Goal: Find specific page/section: Find specific page/section

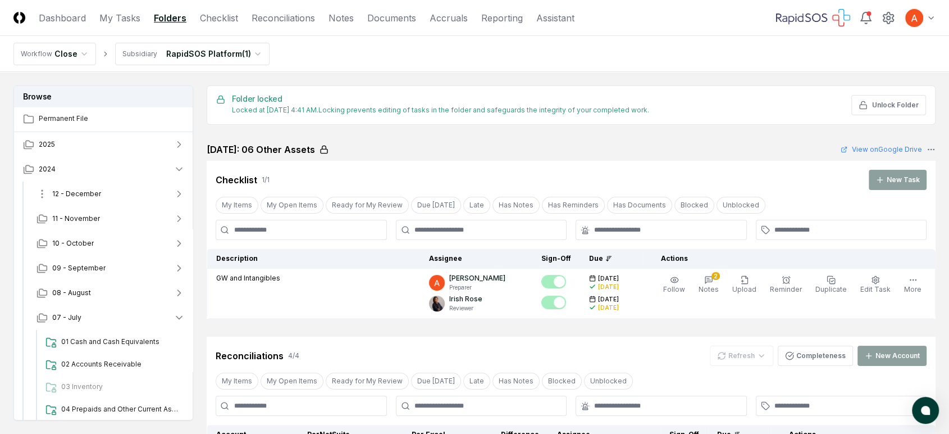
click at [107, 187] on button "12 - December" at bounding box center [111, 193] width 166 height 25
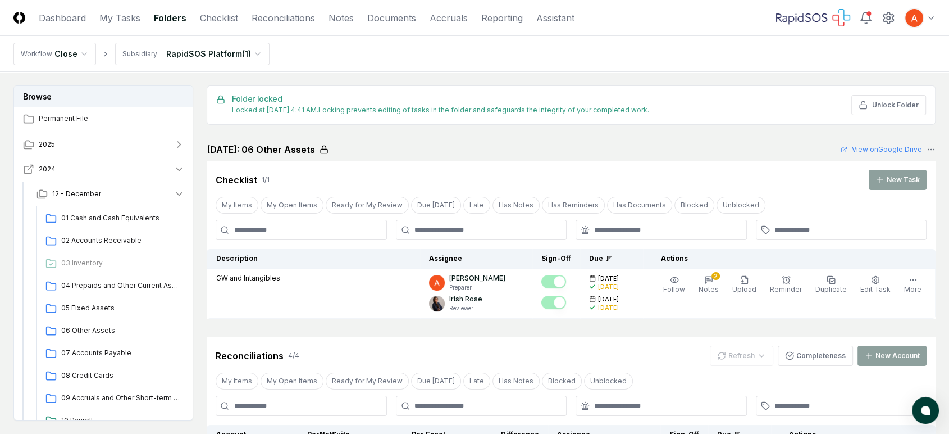
click at [102, 165] on button "2024" at bounding box center [104, 169] width 180 height 25
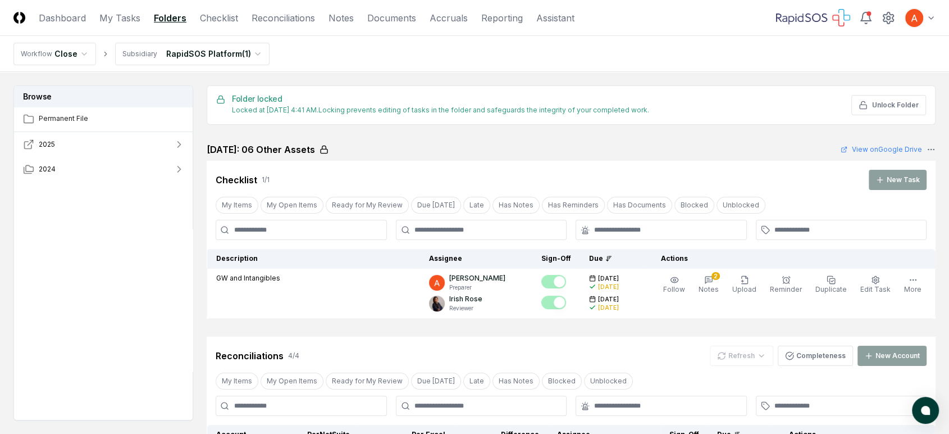
click at [120, 143] on button "2025" at bounding box center [104, 144] width 180 height 25
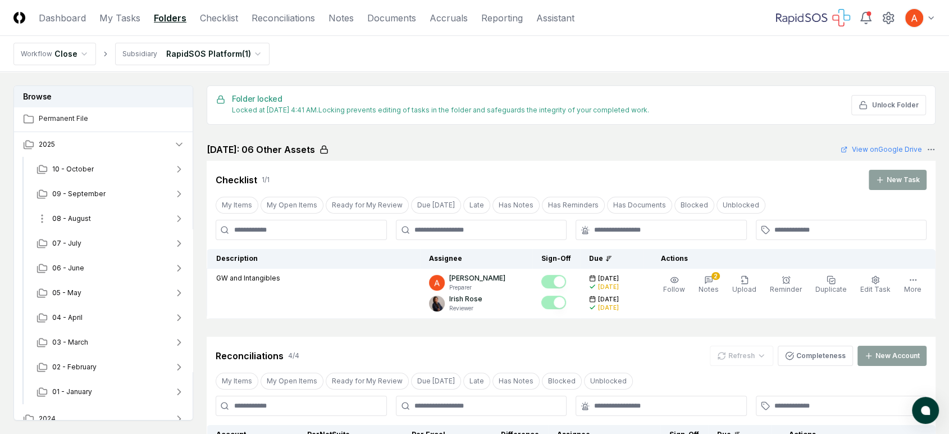
click at [101, 216] on button "08 - August" at bounding box center [111, 218] width 166 height 25
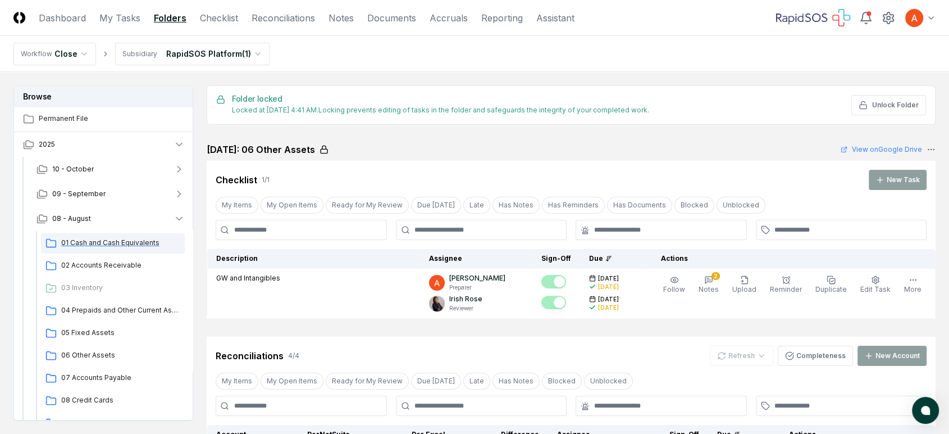
click at [135, 246] on span "01 Cash and Cash Equivalents" at bounding box center [120, 243] width 119 height 10
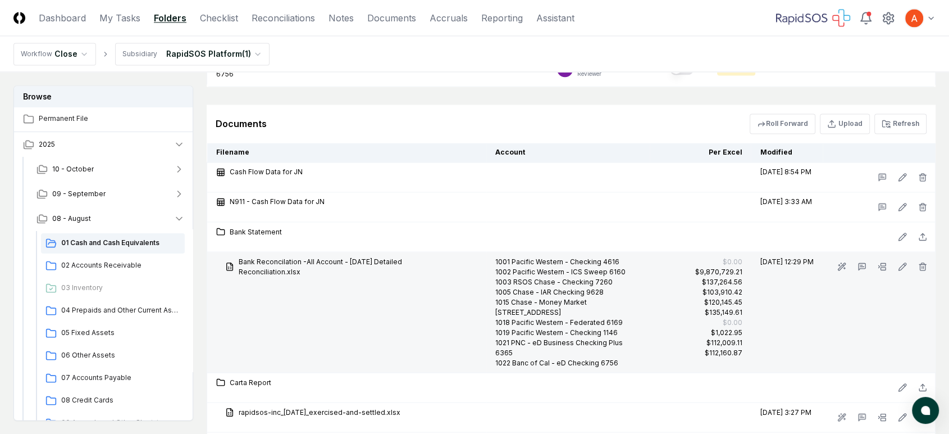
scroll to position [1934, 0]
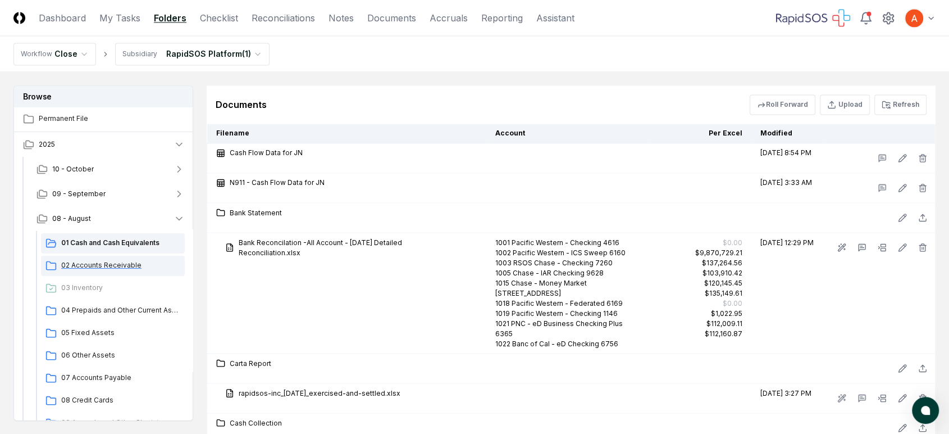
click at [90, 266] on span "02 Accounts Receivable" at bounding box center [120, 265] width 119 height 10
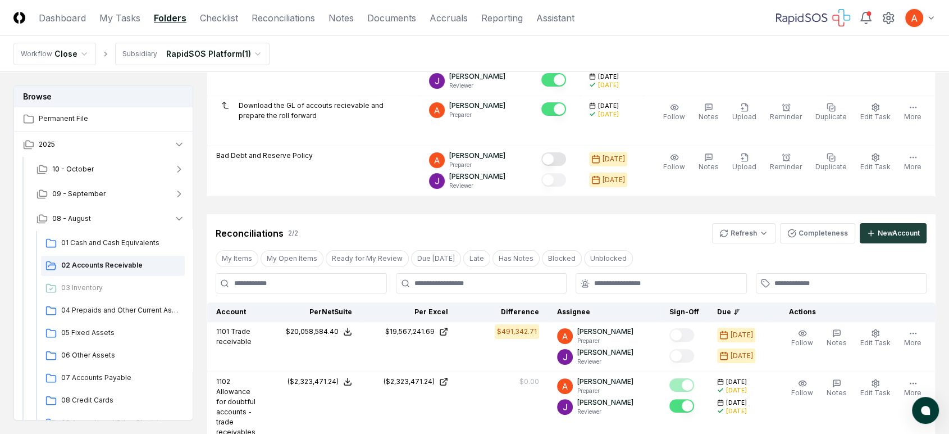
scroll to position [187, 0]
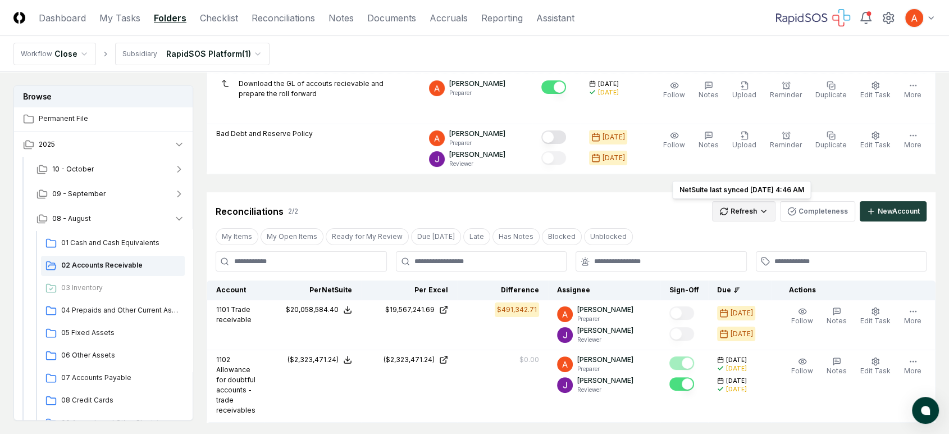
click at [737, 208] on html "CloseCore Dashboard My Tasks Folders Checklist Reconciliations Notes Documents …" at bounding box center [474, 211] width 949 height 796
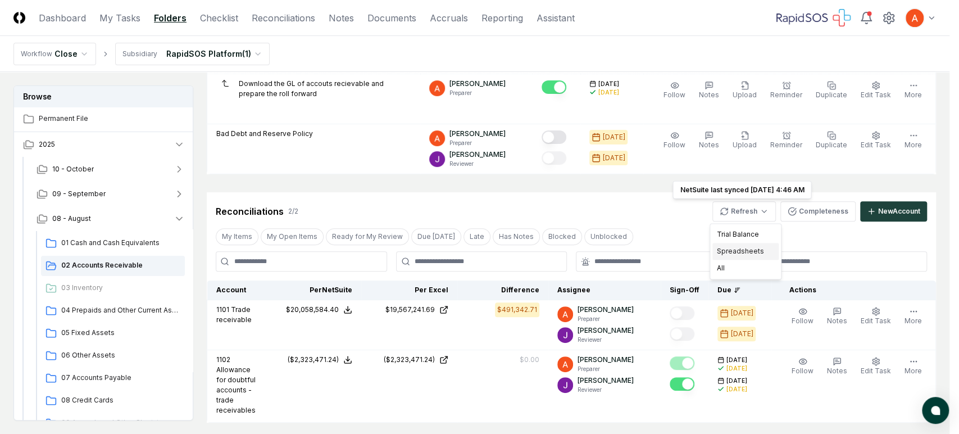
click at [736, 254] on div "Spreadsheets" at bounding box center [745, 251] width 66 height 17
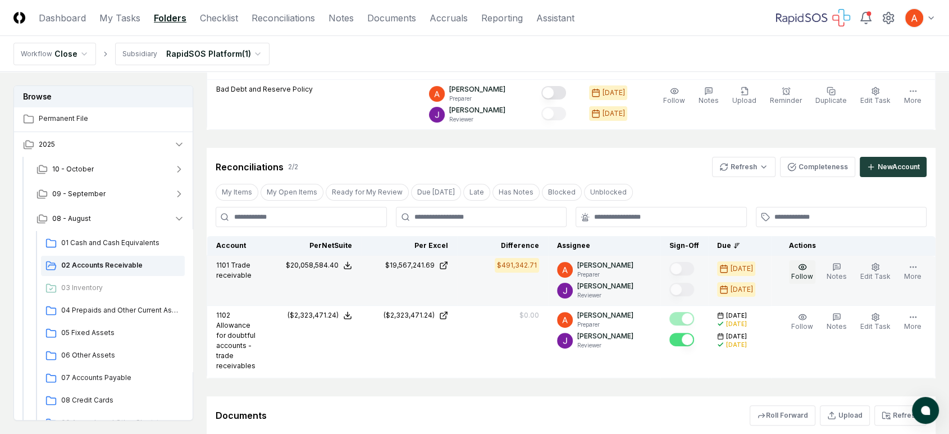
scroll to position [371, 0]
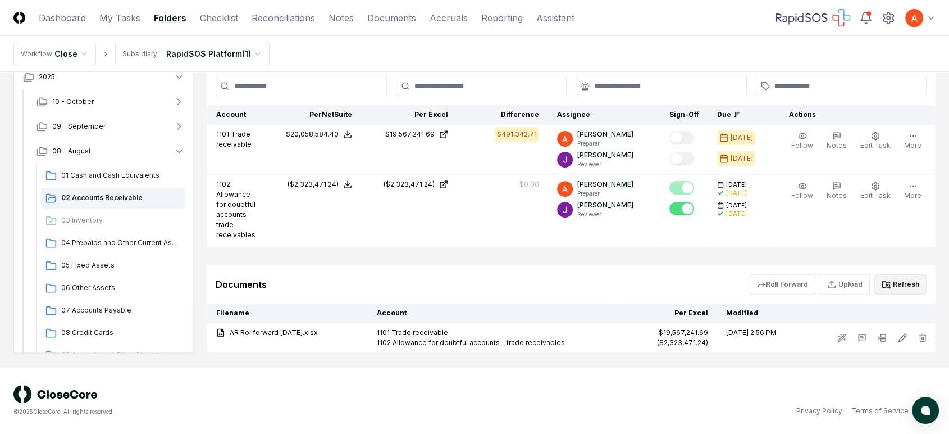
click at [899, 280] on button "Refresh" at bounding box center [900, 284] width 52 height 20
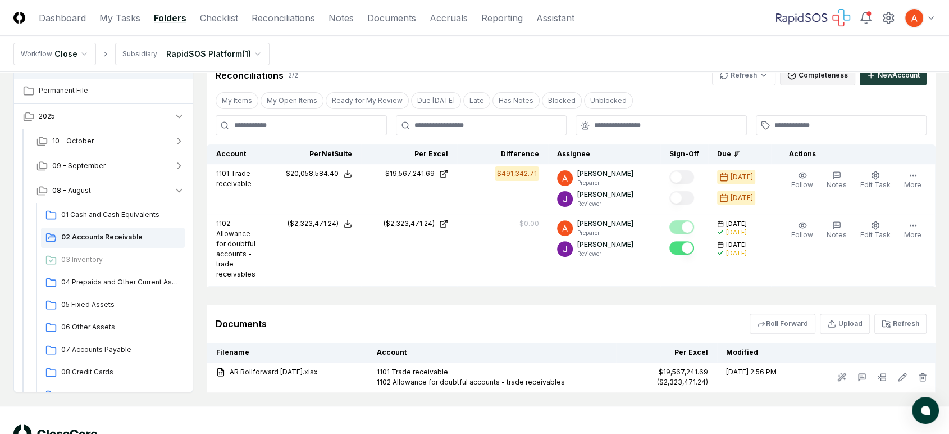
scroll to position [247, 0]
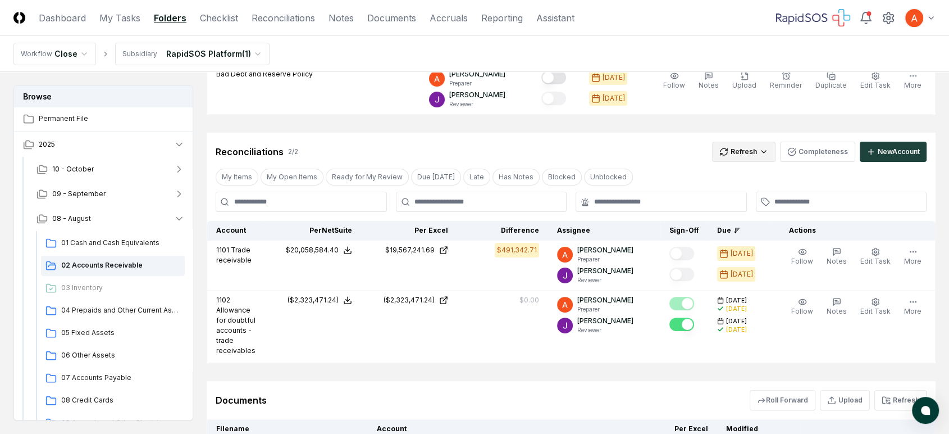
click at [752, 149] on html "CloseCore Dashboard My Tasks Folders Checklist Reconciliations Notes Documents …" at bounding box center [474, 151] width 949 height 796
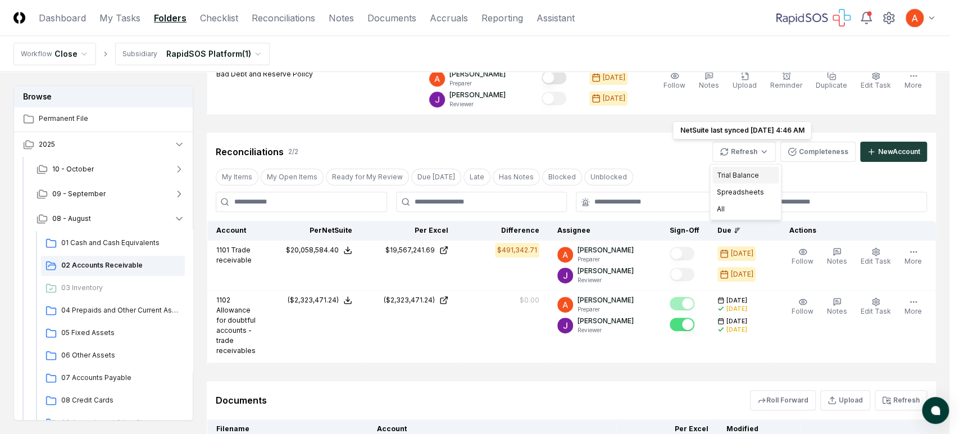
click at [747, 172] on div "Trial Balance" at bounding box center [745, 175] width 66 height 17
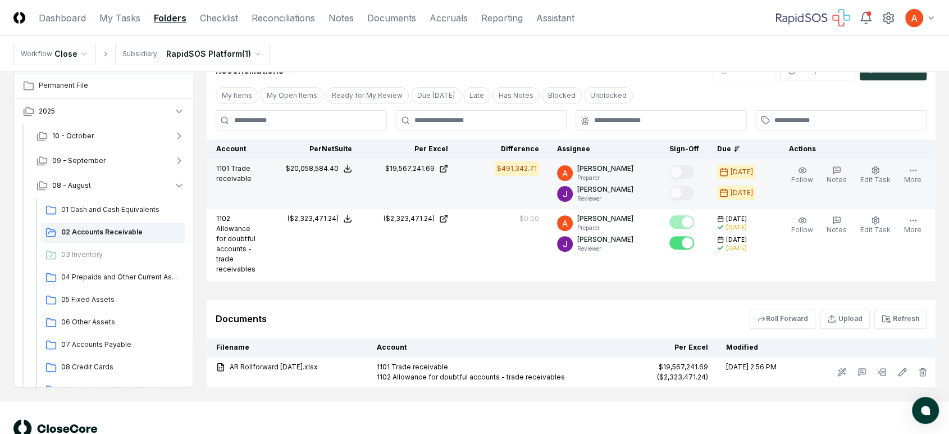
scroll to position [371, 0]
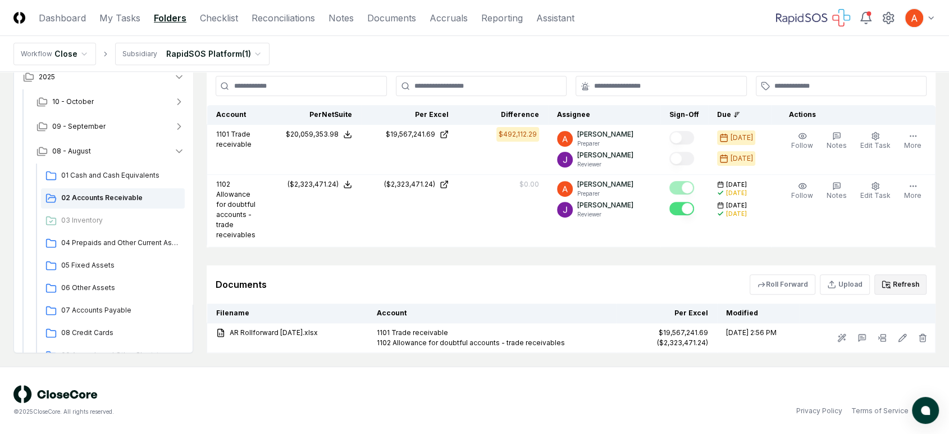
click at [896, 285] on button "Refresh" at bounding box center [900, 284] width 52 height 20
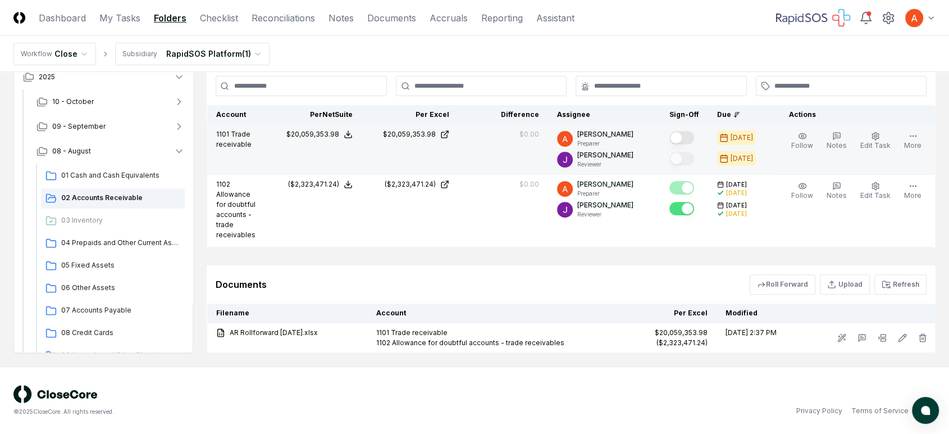
click at [691, 131] on button "Mark complete" at bounding box center [681, 137] width 25 height 13
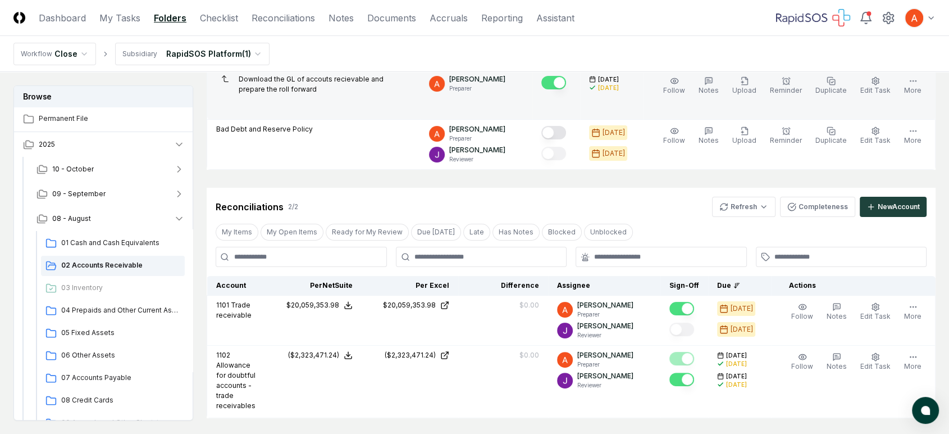
scroll to position [0, 0]
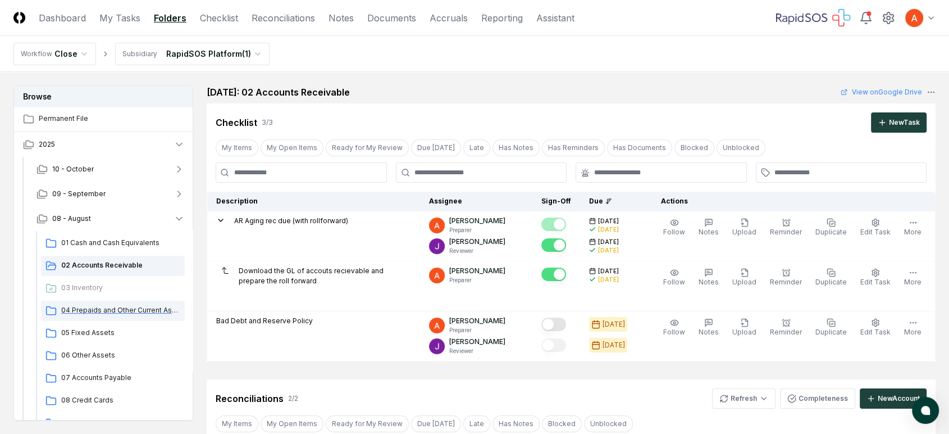
click at [99, 306] on span "04 Prepaids and Other Current Assets" at bounding box center [120, 310] width 119 height 10
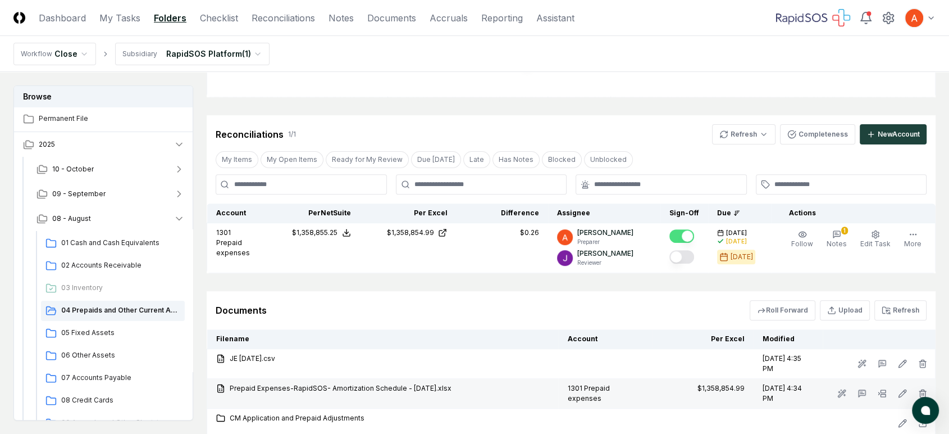
scroll to position [436, 0]
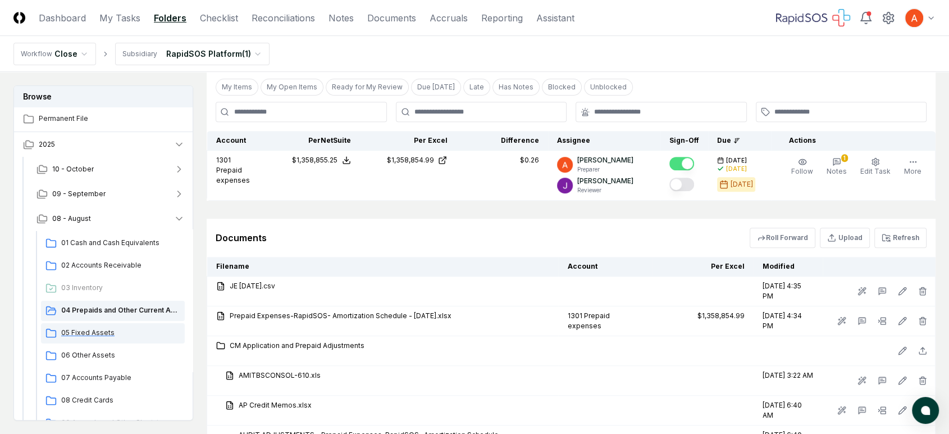
click at [90, 331] on span "05 Fixed Assets" at bounding box center [120, 332] width 119 height 10
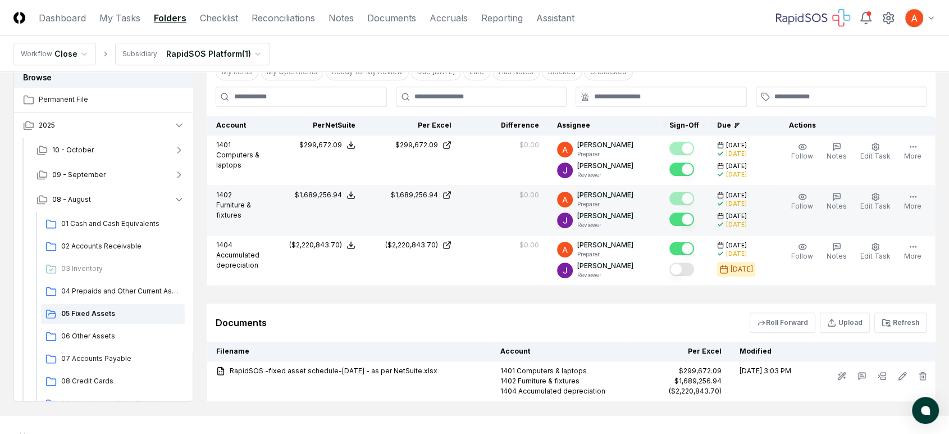
scroll to position [648, 0]
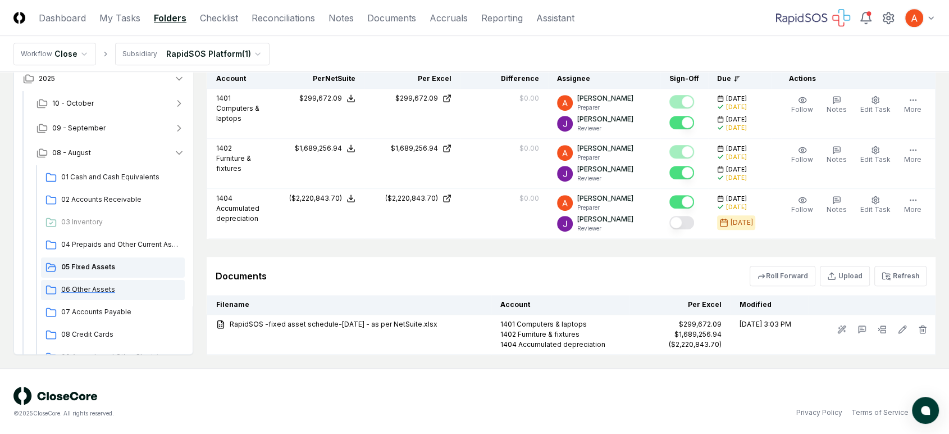
click at [104, 288] on span "06 Other Assets" at bounding box center [120, 289] width 119 height 10
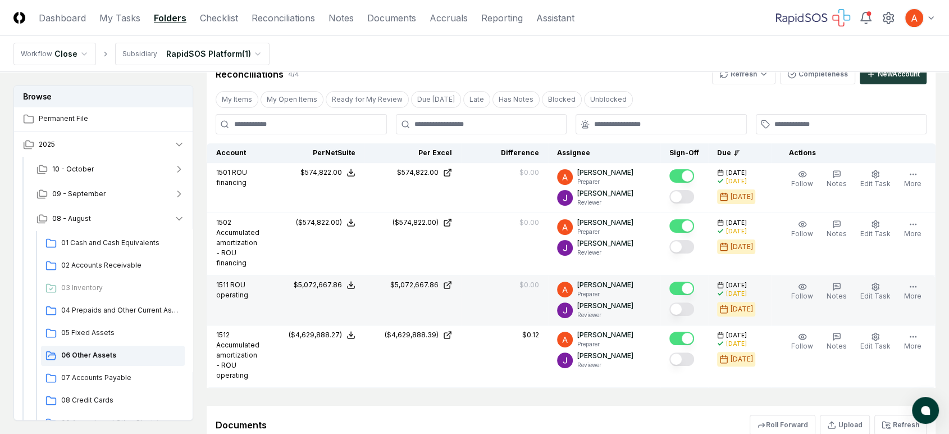
scroll to position [312, 0]
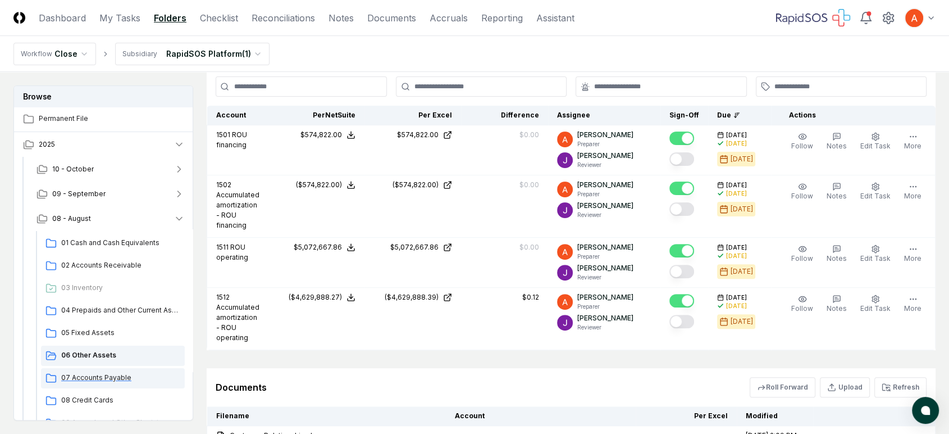
click at [114, 379] on span "07 Accounts Payable" at bounding box center [120, 377] width 119 height 10
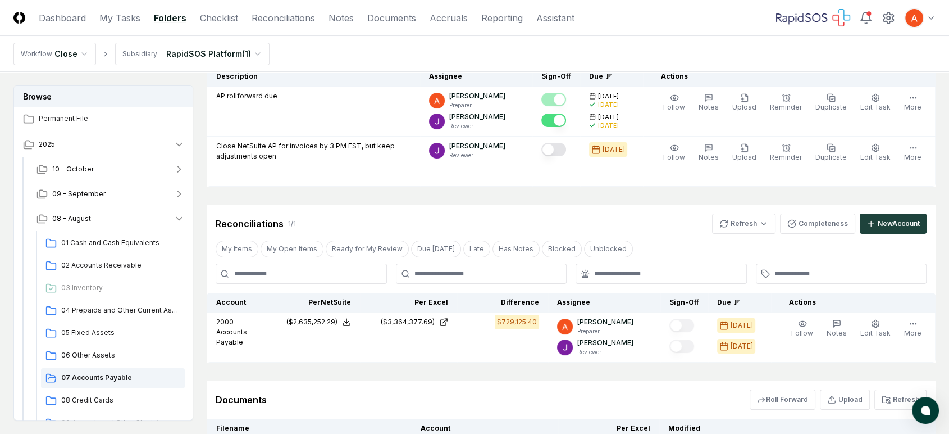
scroll to position [249, 0]
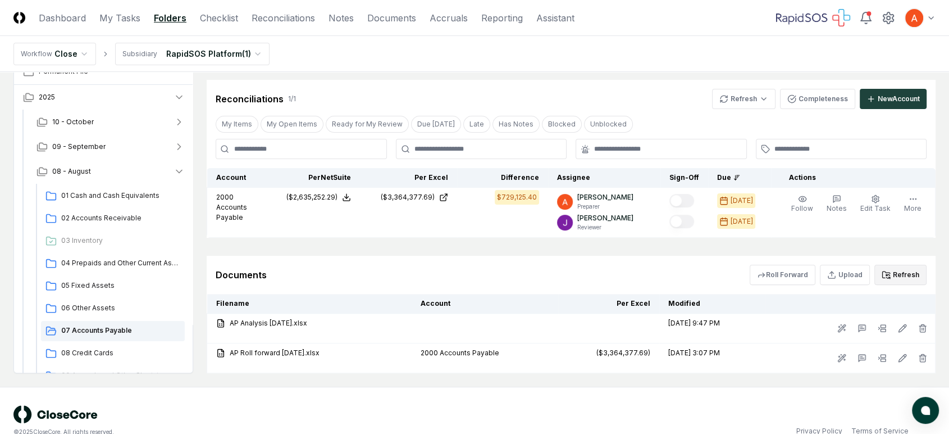
click at [901, 269] on button "Refresh" at bounding box center [900, 275] width 52 height 20
click at [917, 271] on button "Refresh" at bounding box center [900, 275] width 52 height 20
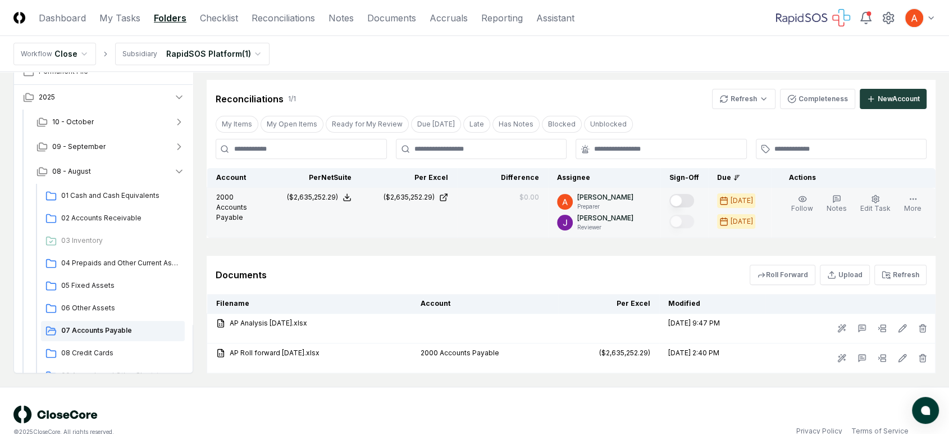
click at [690, 194] on button "Mark complete" at bounding box center [681, 200] width 25 height 13
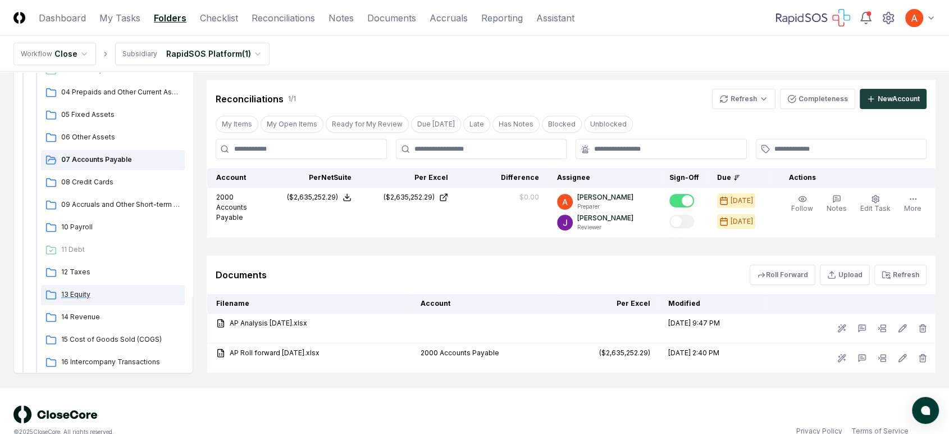
scroll to position [187, 0]
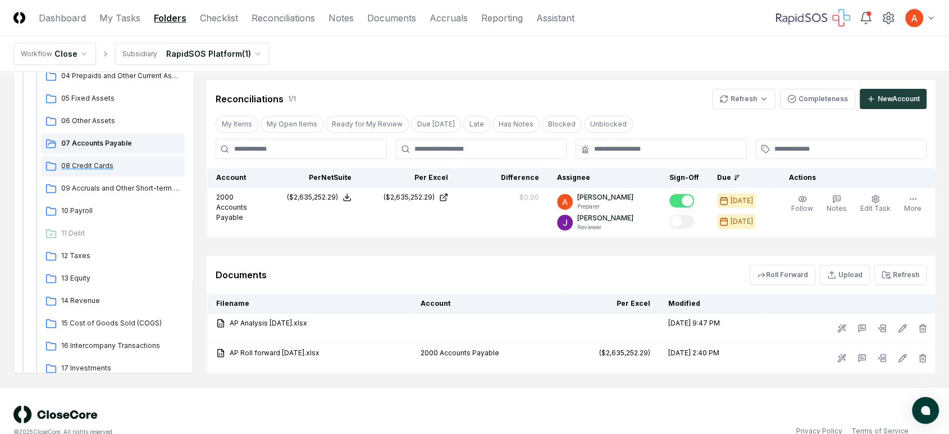
click at [123, 158] on div "08 Credit Cards" at bounding box center [113, 166] width 144 height 20
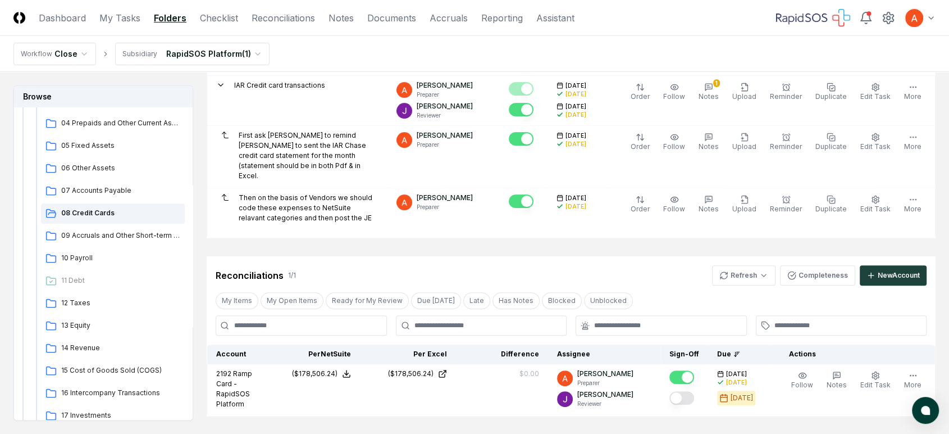
scroll to position [550, 0]
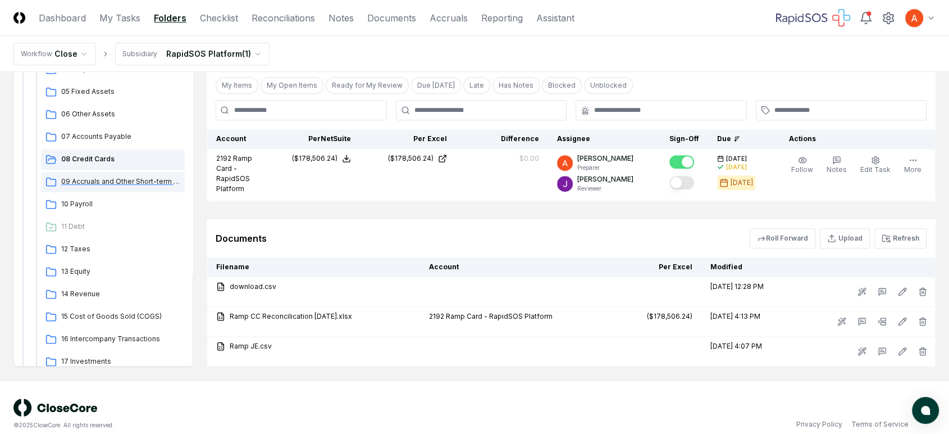
click at [135, 176] on span "09 Accruals and Other Short-term Liabilities" at bounding box center [120, 181] width 119 height 10
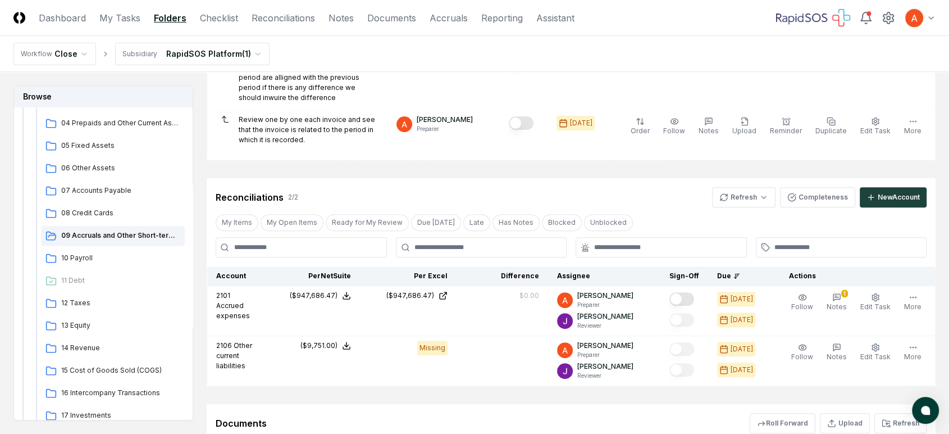
scroll to position [374, 0]
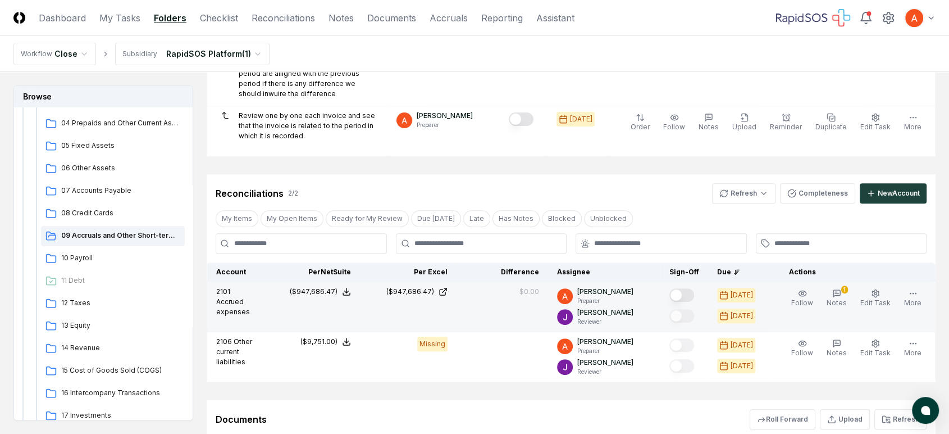
click at [694, 288] on button "Mark complete" at bounding box center [681, 294] width 25 height 13
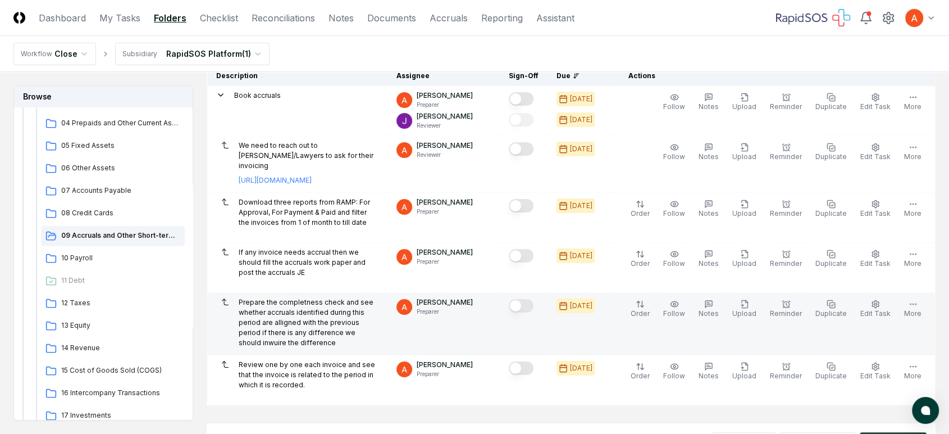
scroll to position [62, 0]
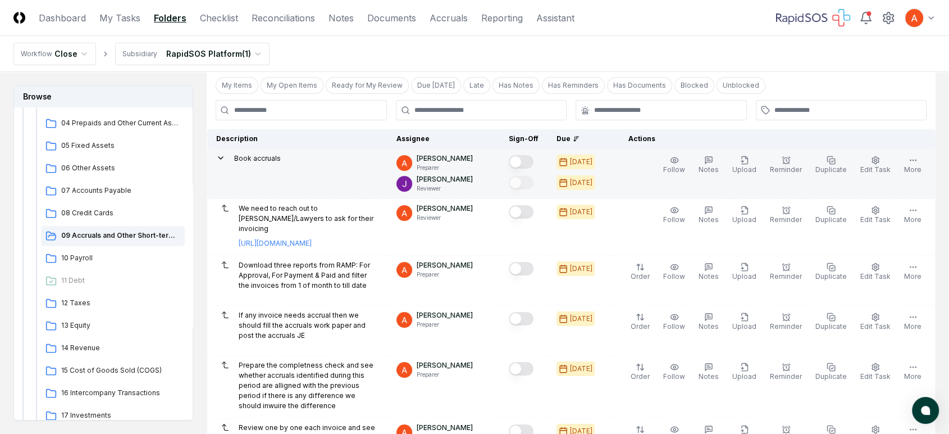
click at [534, 158] on button "Mark complete" at bounding box center [521, 161] width 25 height 13
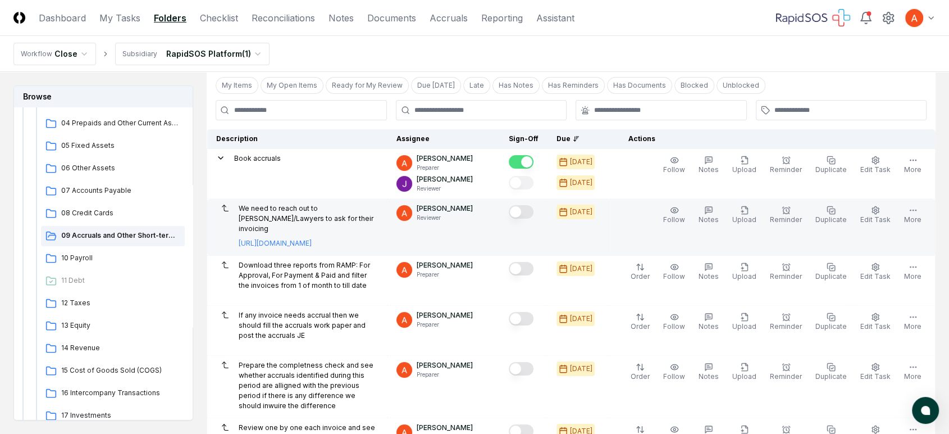
click at [534, 212] on button "Mark complete" at bounding box center [521, 211] width 25 height 13
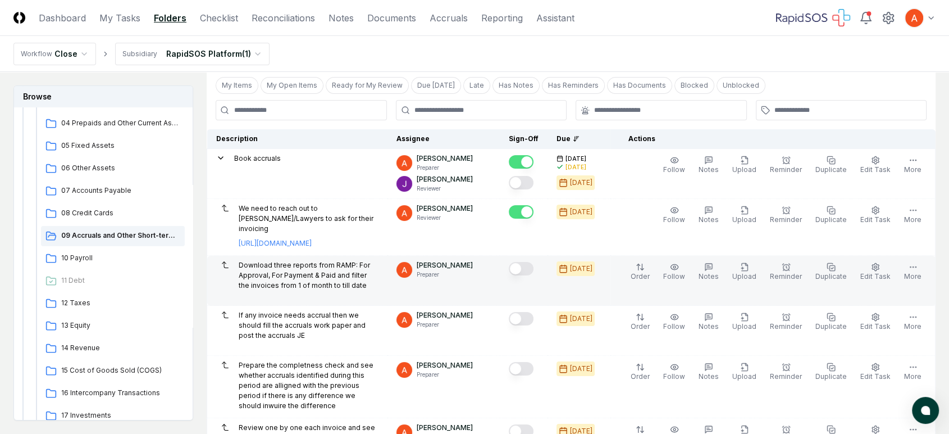
click at [534, 262] on button "Mark complete" at bounding box center [521, 268] width 25 height 13
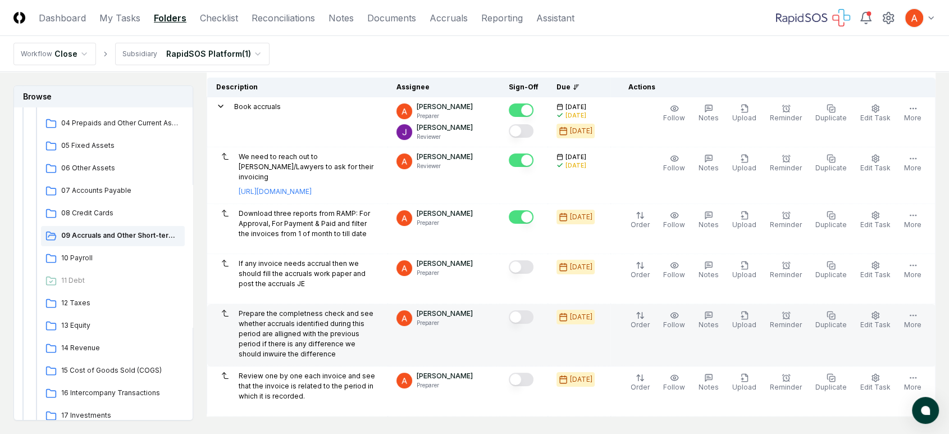
scroll to position [187, 0]
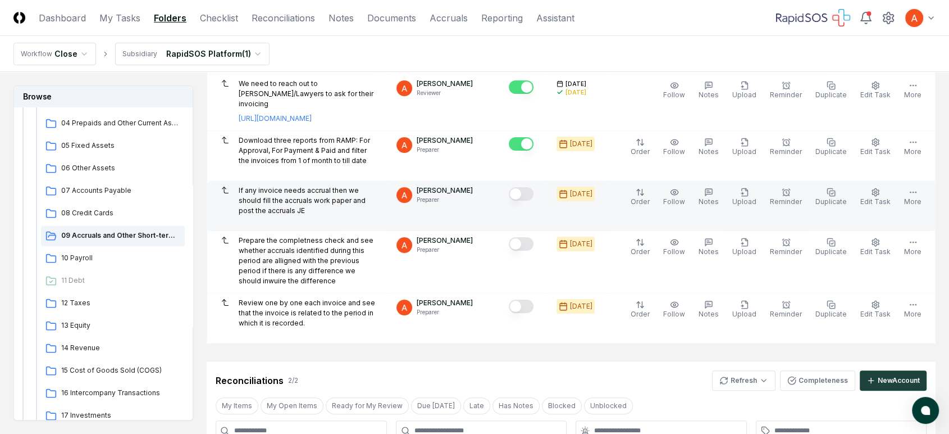
click at [528, 181] on td at bounding box center [524, 206] width 48 height 50
click at [534, 192] on button "Mark complete" at bounding box center [521, 193] width 25 height 13
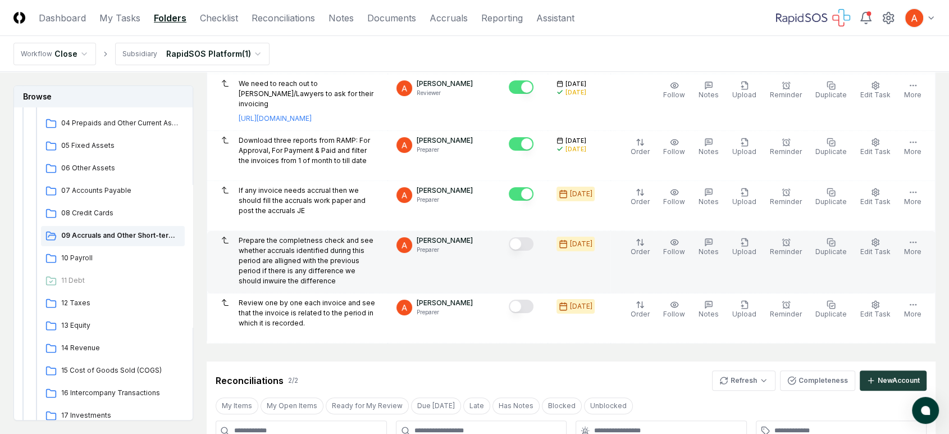
click at [534, 237] on button "Mark complete" at bounding box center [521, 243] width 25 height 13
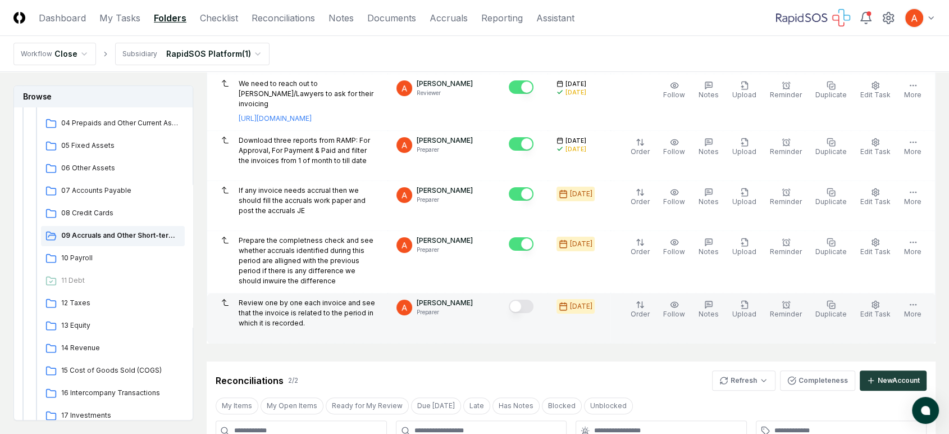
type button "on"
click at [534, 299] on button "Mark complete" at bounding box center [521, 305] width 25 height 13
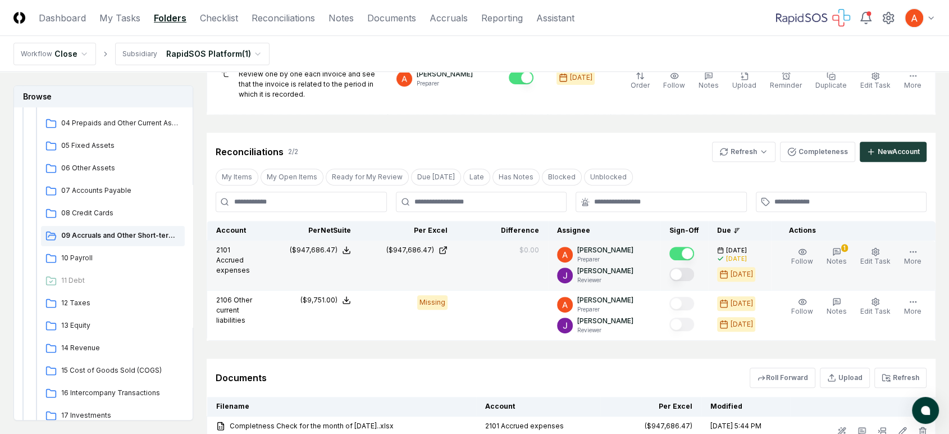
scroll to position [499, 0]
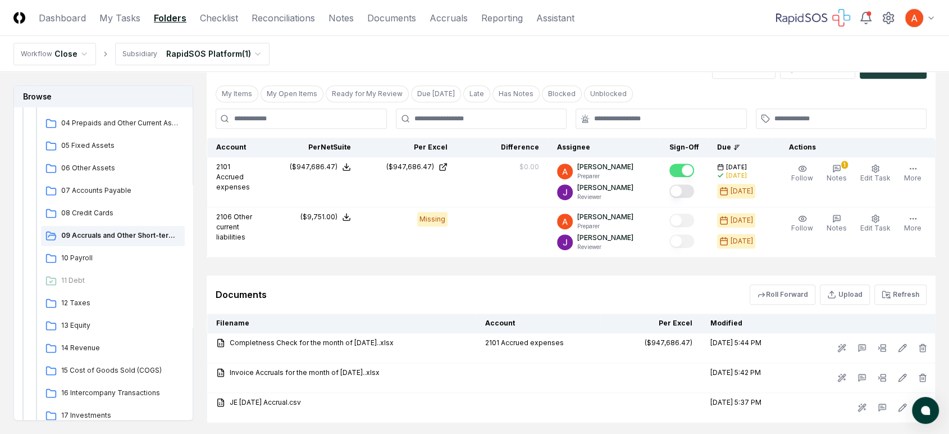
click at [894, 284] on button "Refresh" at bounding box center [900, 294] width 52 height 20
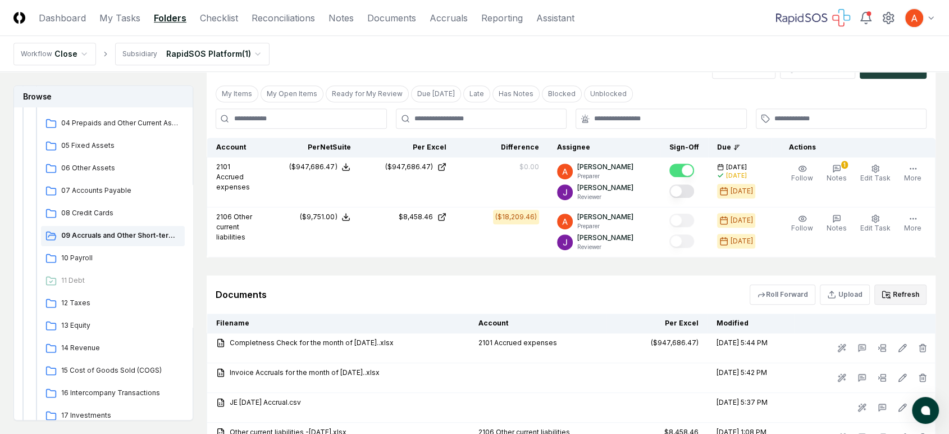
click at [905, 284] on button "Refresh" at bounding box center [900, 294] width 52 height 20
click at [906, 284] on button "Refresh" at bounding box center [900, 294] width 52 height 20
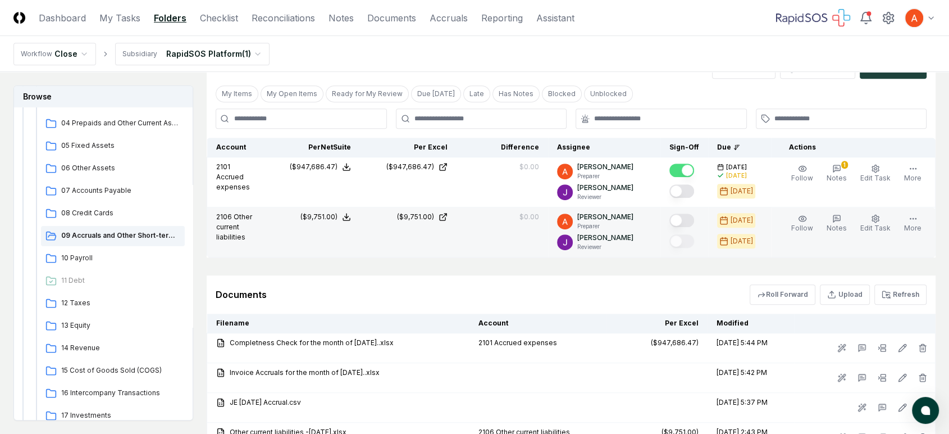
click at [686, 213] on button "Mark complete" at bounding box center [681, 219] width 25 height 13
type button "on"
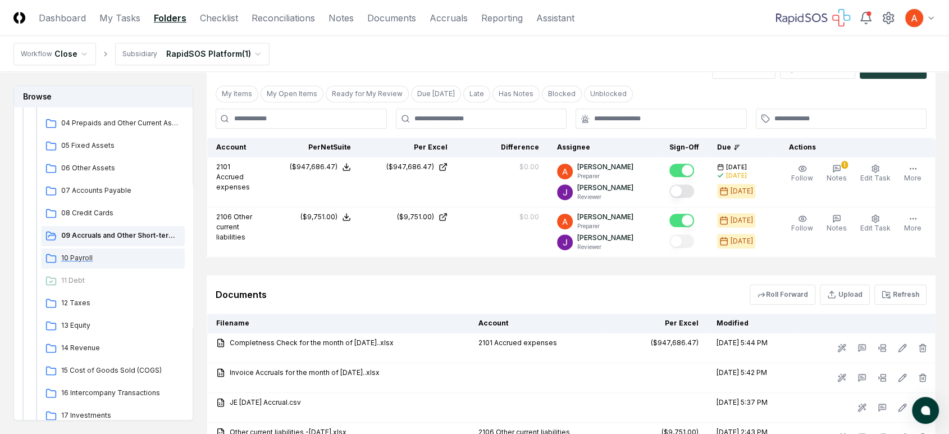
click at [80, 259] on span "10 Payroll" at bounding box center [120, 258] width 119 height 10
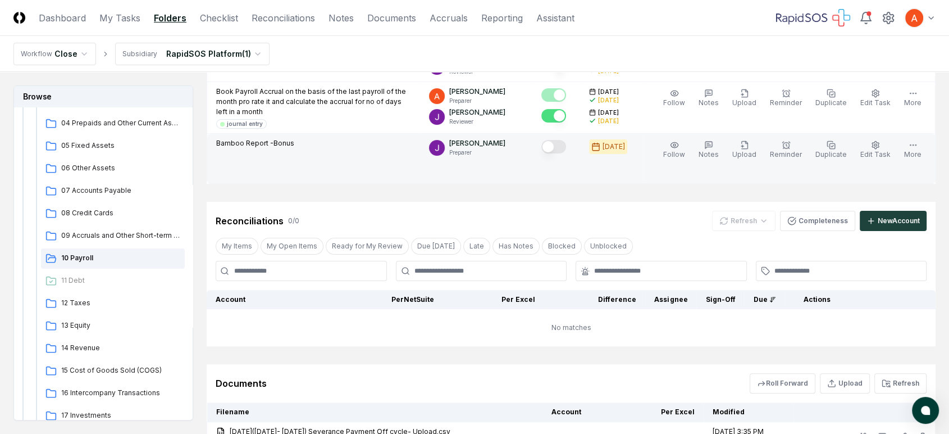
scroll to position [187, 0]
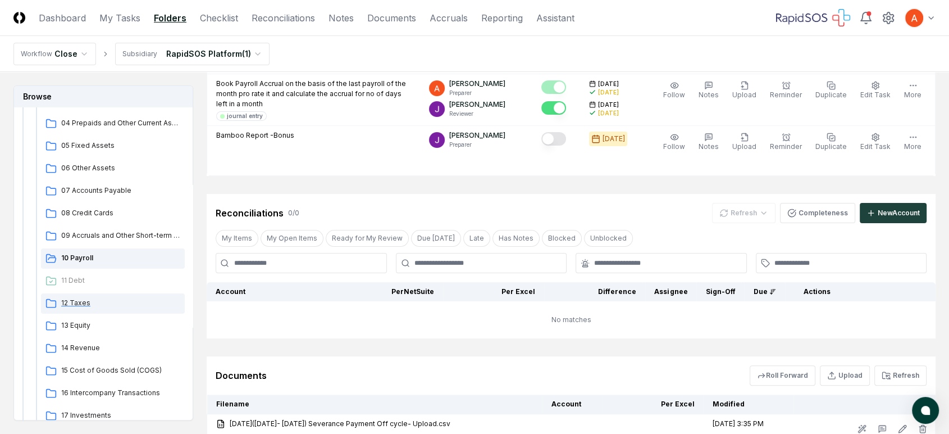
click at [92, 299] on span "12 Taxes" at bounding box center [120, 303] width 119 height 10
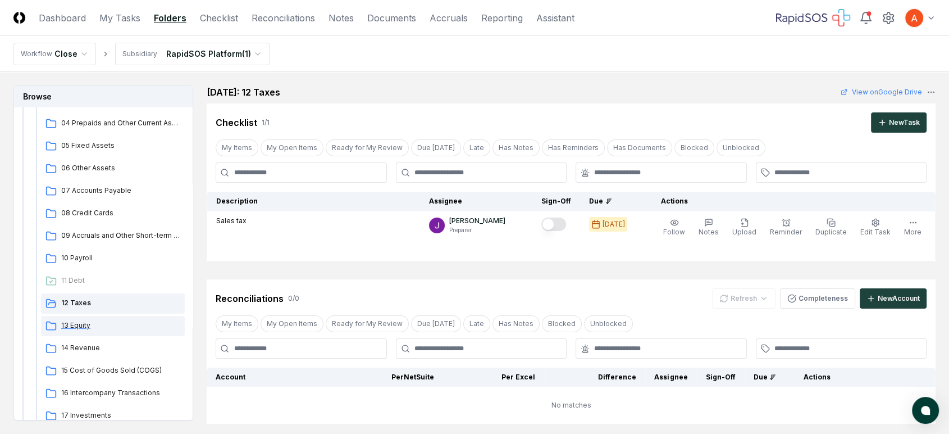
click at [99, 325] on span "13 Equity" at bounding box center [120, 325] width 119 height 10
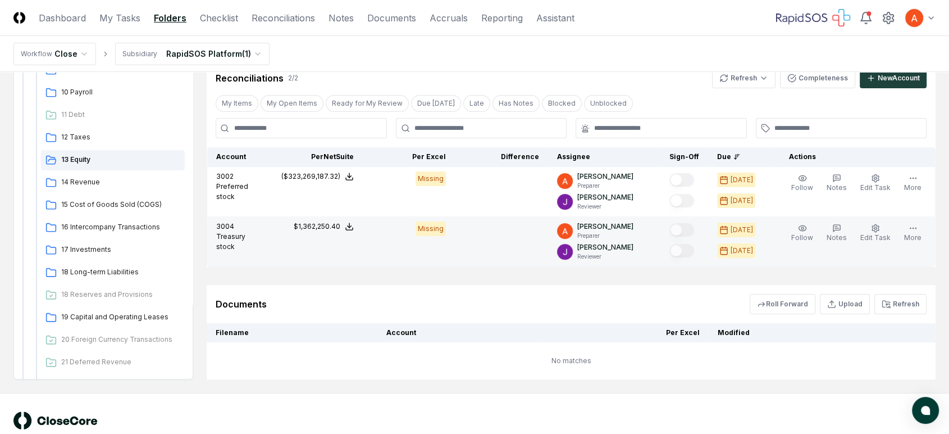
scroll to position [233, 0]
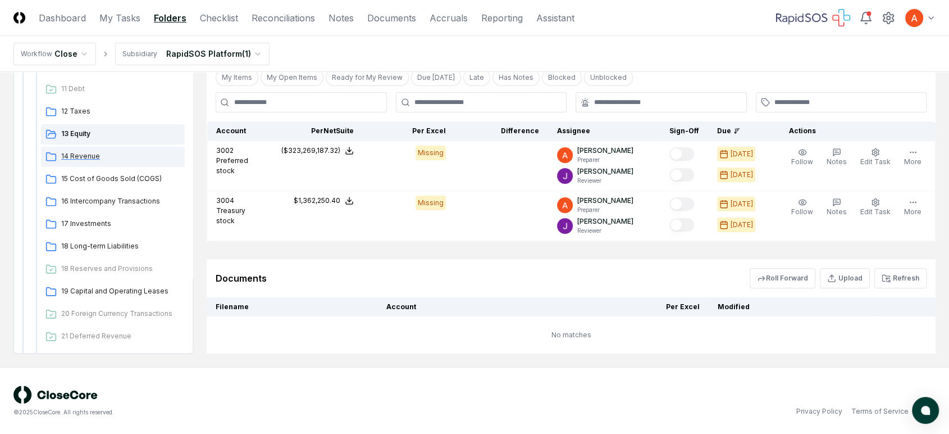
click at [120, 156] on span "14 Revenue" at bounding box center [120, 156] width 119 height 10
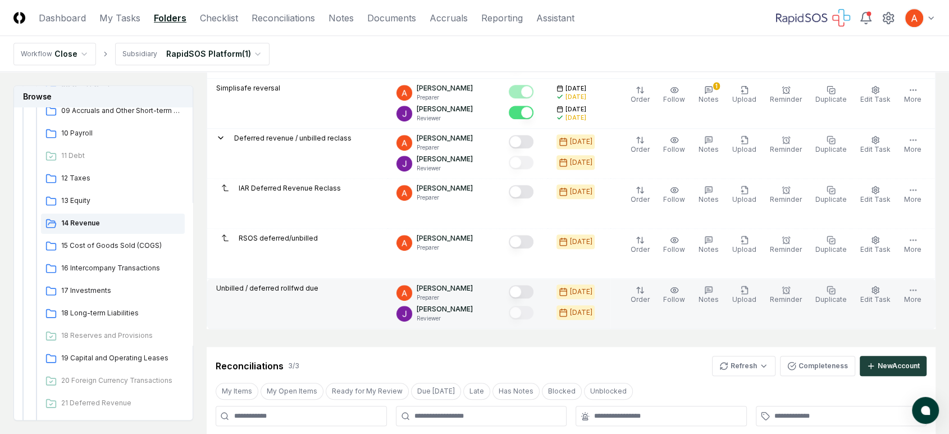
scroll to position [811, 0]
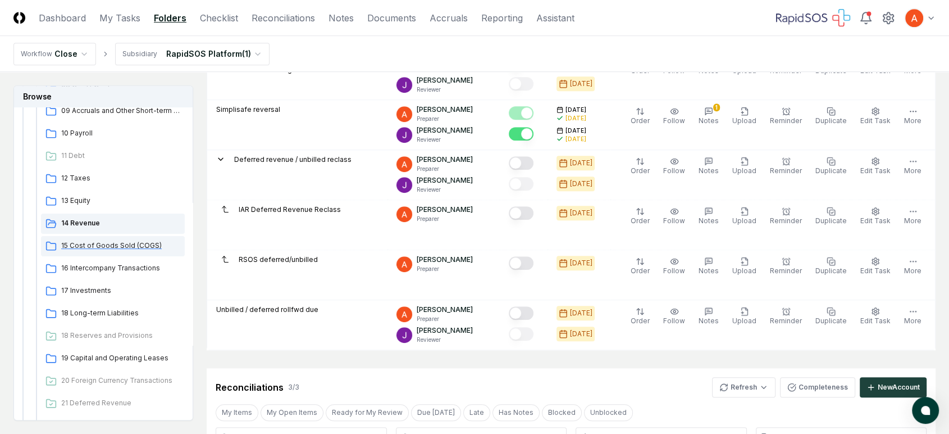
click at [120, 245] on span "15 Cost of Goods Sold (COGS)" at bounding box center [120, 245] width 119 height 10
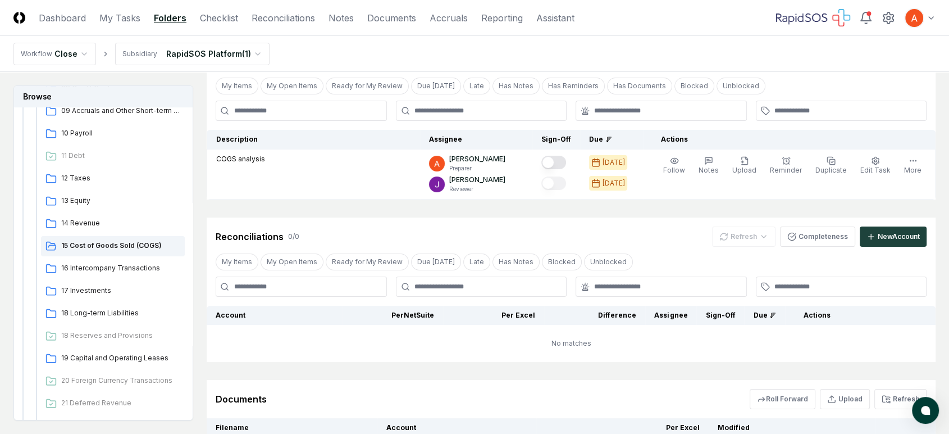
scroll to position [62, 0]
